Goal: Task Accomplishment & Management: Manage account settings

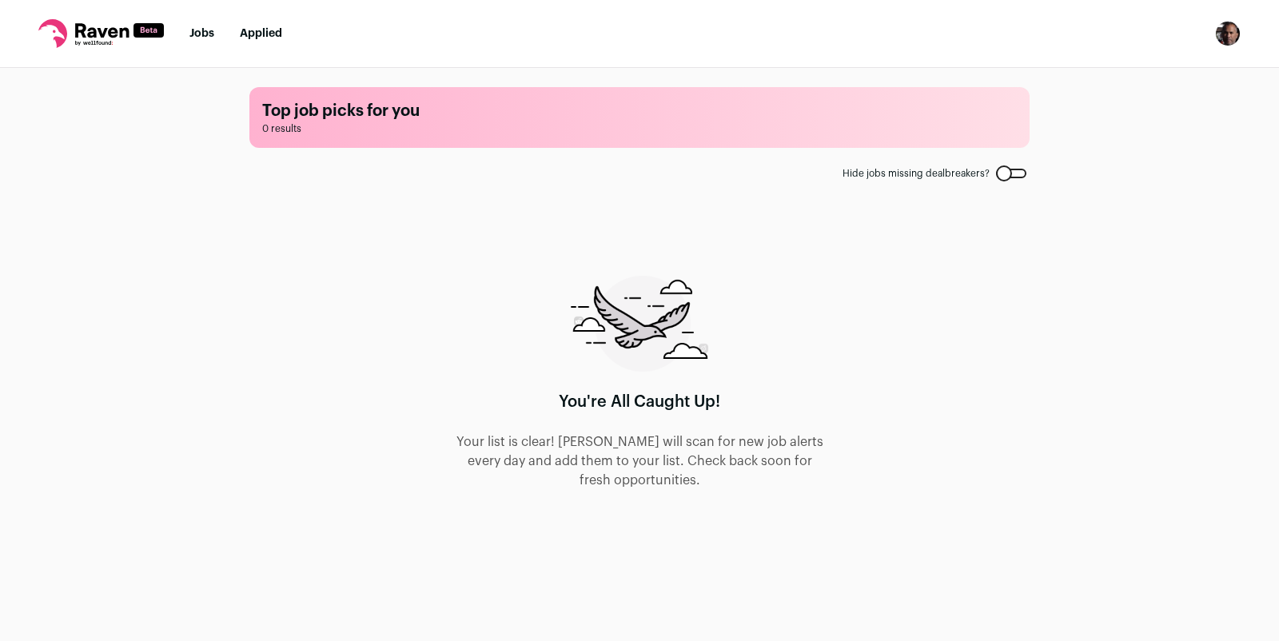
click at [1240, 34] on img "Open dropdown" at bounding box center [1228, 34] width 26 height 26
click at [1137, 202] on button "Logout" at bounding box center [1151, 199] width 177 height 38
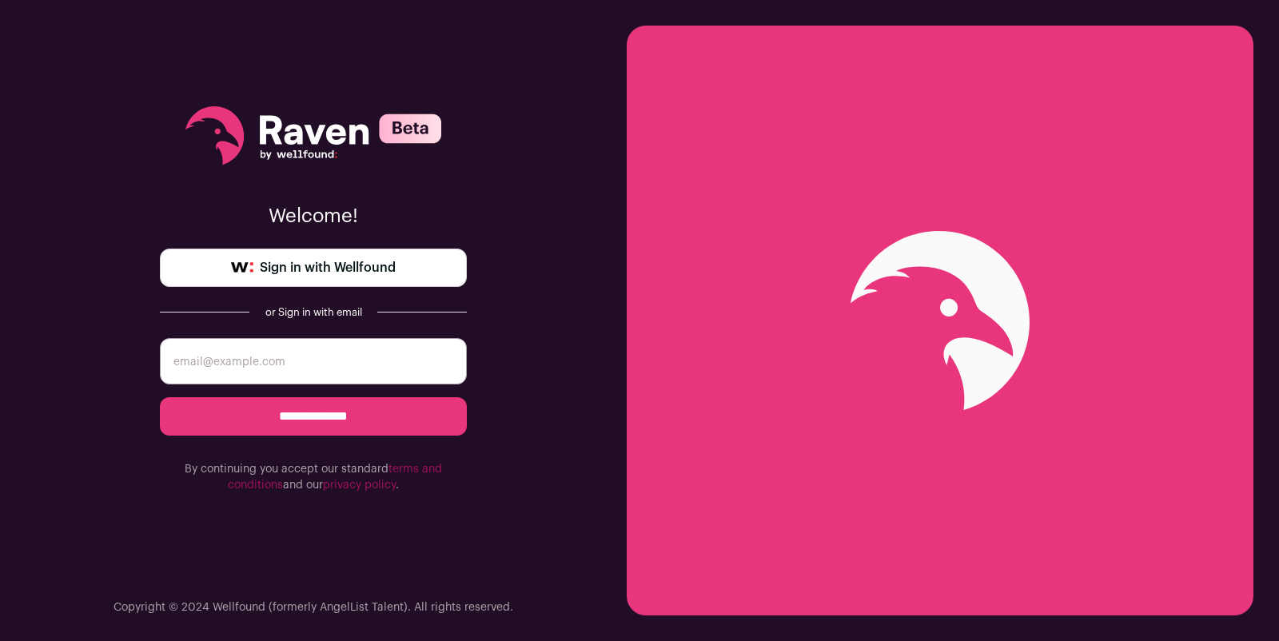
click at [369, 272] on span "Sign in with Wellfound" at bounding box center [328, 267] width 136 height 19
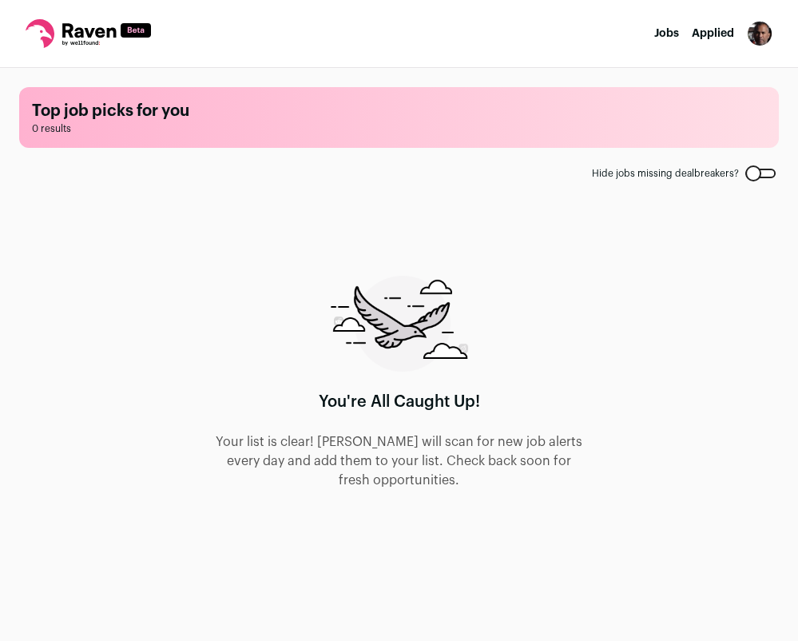
click at [764, 34] on img "Open dropdown" at bounding box center [760, 34] width 26 height 26
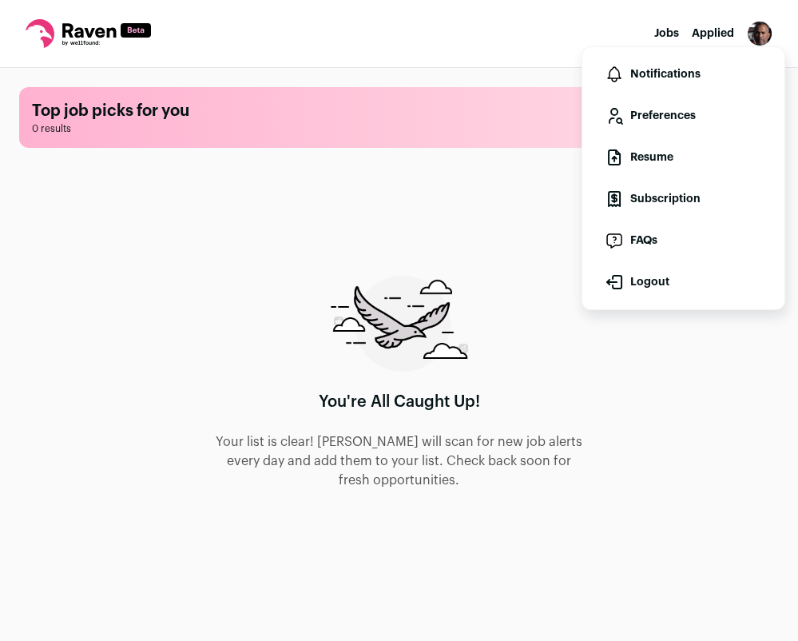
click at [671, 281] on button "Logout" at bounding box center [683, 282] width 177 height 38
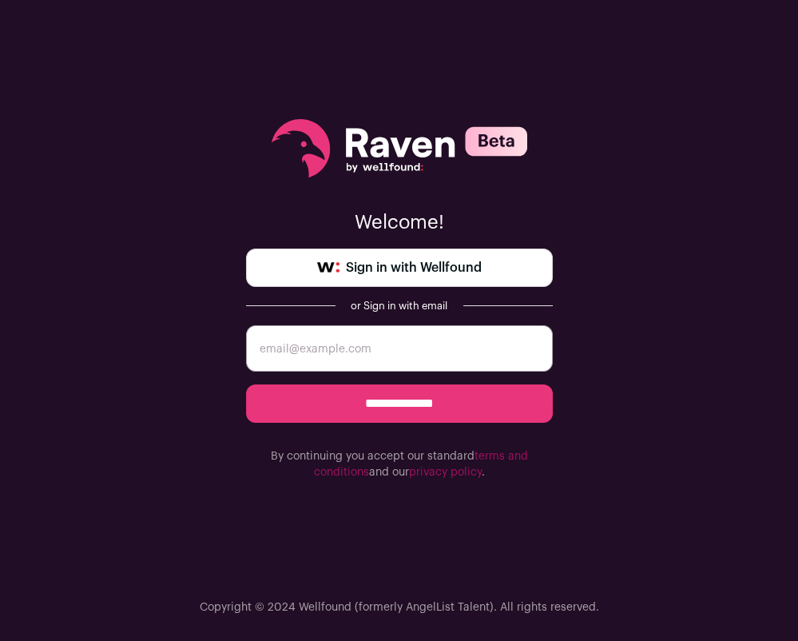
click at [329, 344] on input "email" at bounding box center [399, 348] width 307 height 46
type input "boris@nobsmed.com"
click at [403, 397] on input "**********" at bounding box center [399, 403] width 307 height 38
